Goal: Task Accomplishment & Management: Use online tool/utility

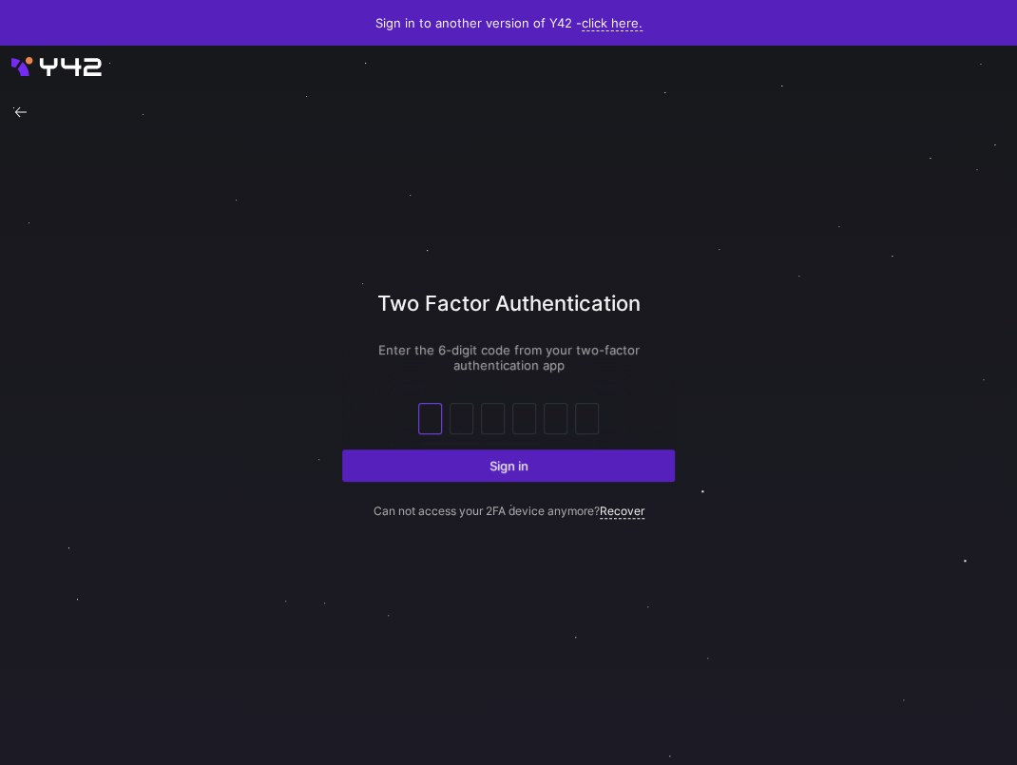
type input "5"
type input "2"
type input "8"
type input "6"
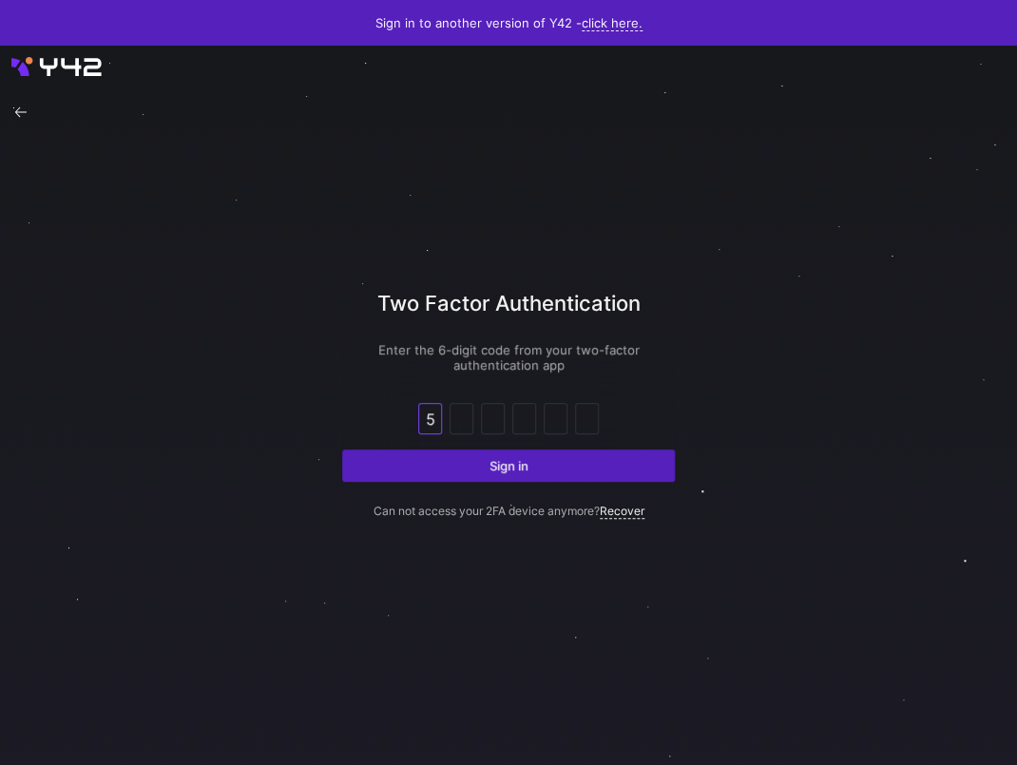
type input "3"
click at [435, 483] on p "Can not access your 2FA device anymore? Recover" at bounding box center [508, 500] width 333 height 36
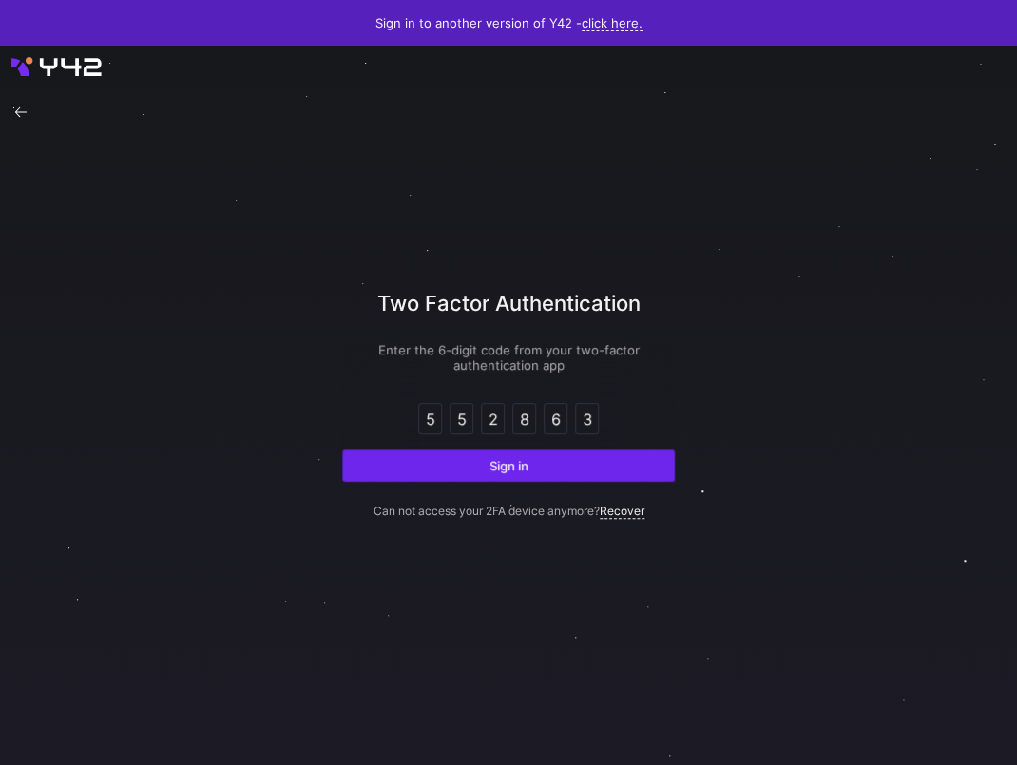
click at [453, 469] on span "submit" at bounding box center [508, 466] width 331 height 30
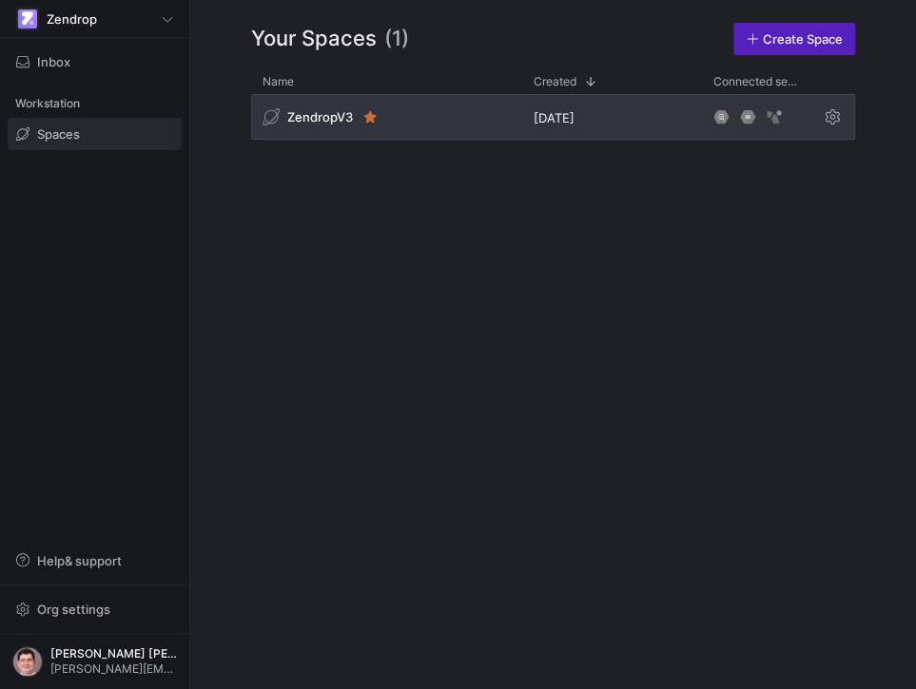
click at [484, 115] on div "ZendropV3" at bounding box center [386, 117] width 271 height 46
